Goal: Register for event/course

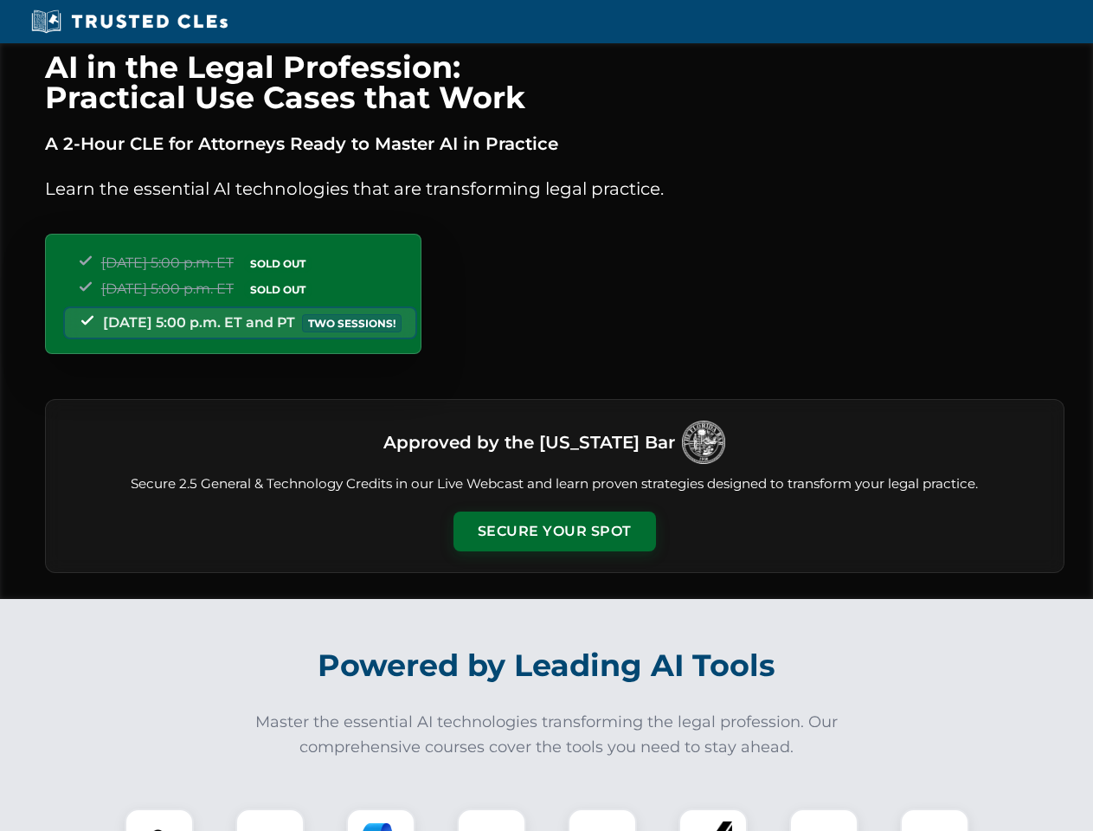
click at [554, 531] on button "Secure Your Spot" at bounding box center [554, 531] width 202 height 40
click at [159, 819] on img at bounding box center [159, 843] width 50 height 50
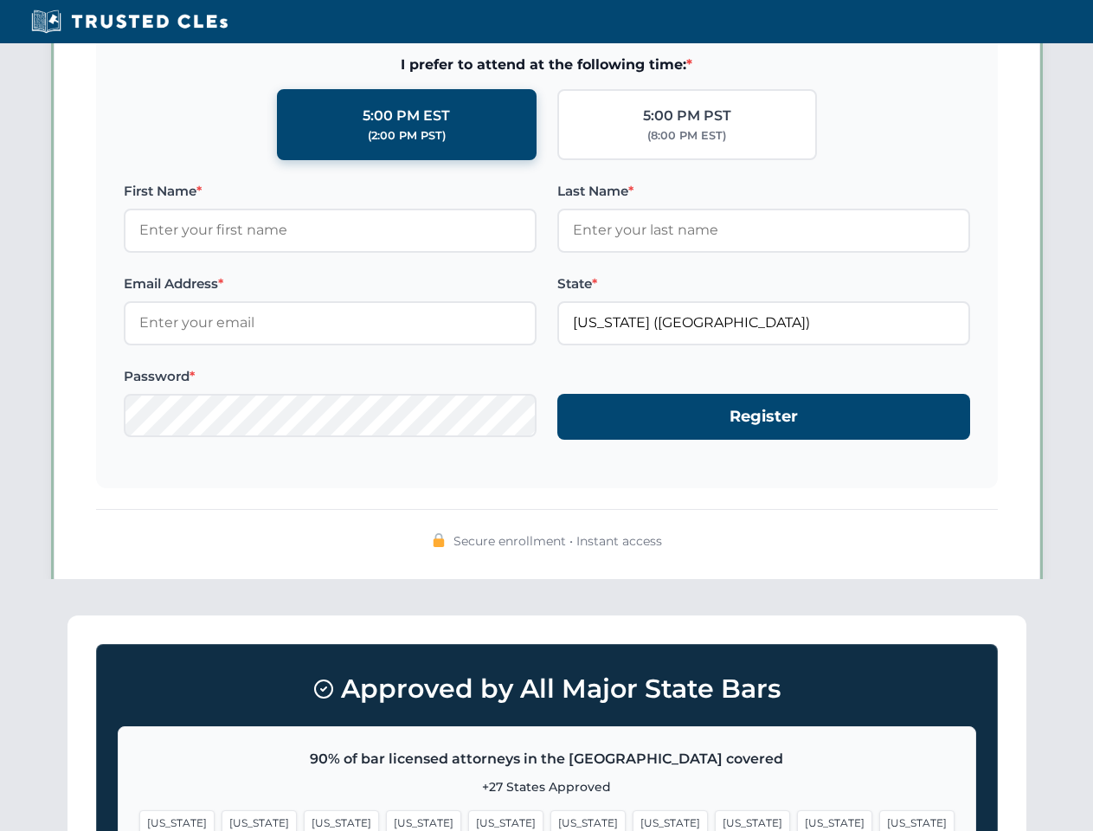
click at [632, 819] on span "[US_STATE]" at bounding box center [669, 822] width 75 height 25
click at [797, 819] on span "[US_STATE]" at bounding box center [834, 822] width 75 height 25
